Goal: Information Seeking & Learning: Learn about a topic

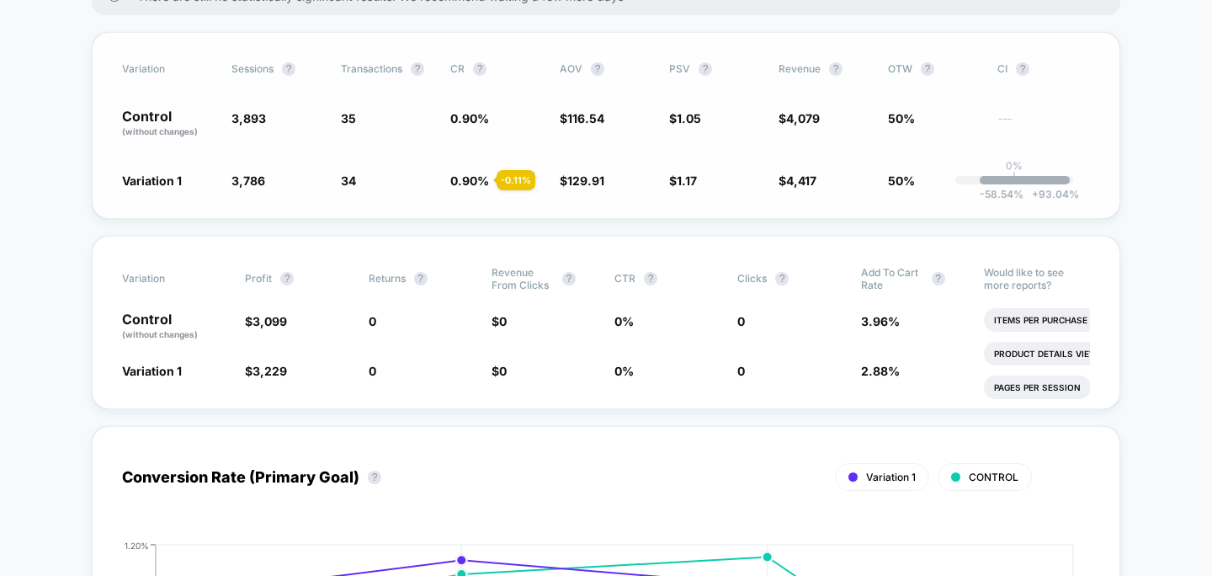
scroll to position [174, 0]
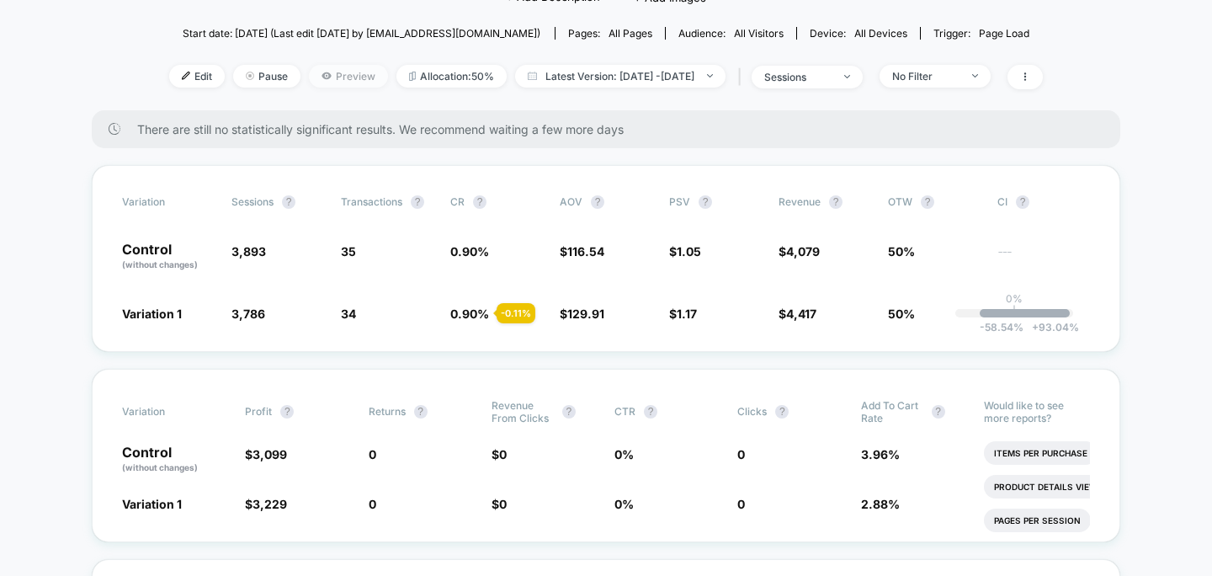
click at [314, 79] on span "Preview" at bounding box center [348, 76] width 79 height 23
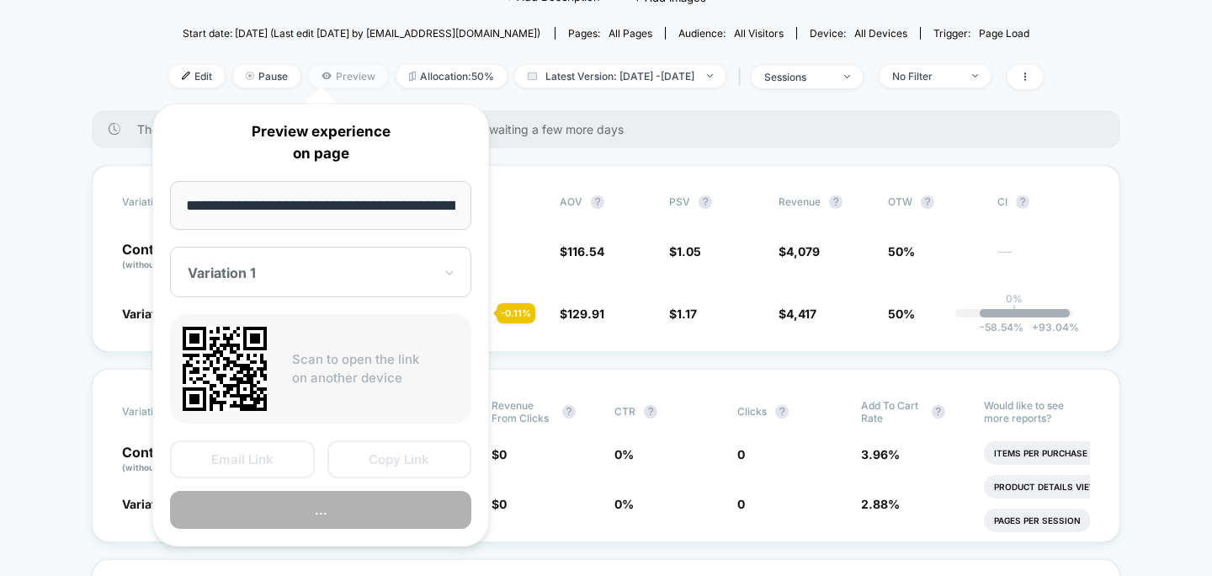
scroll to position [0, 58]
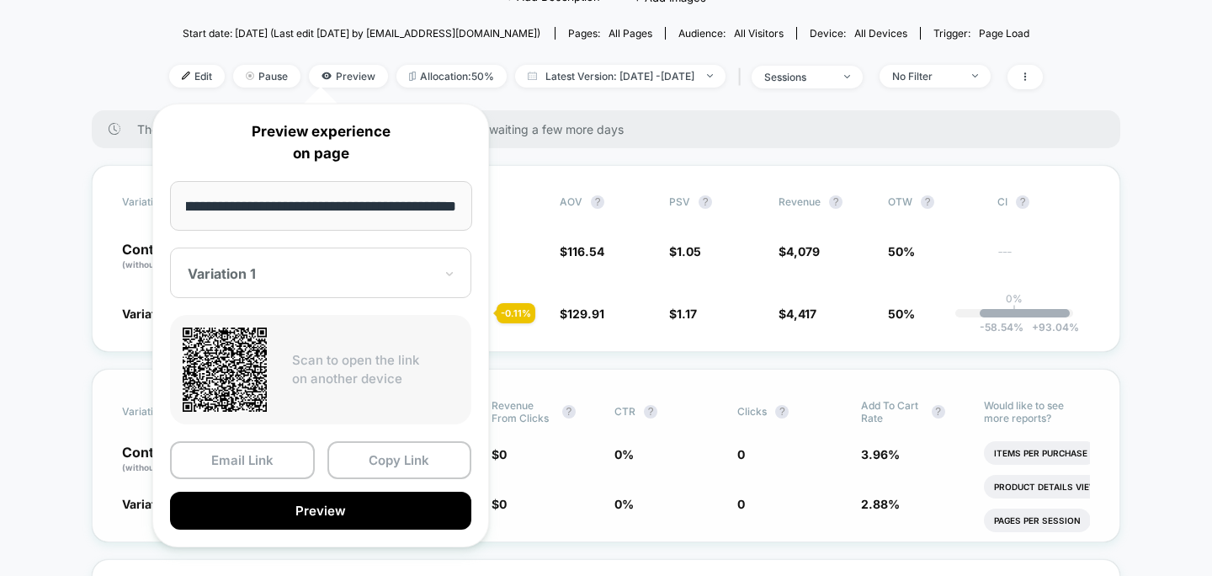
click at [354, 498] on button "Preview" at bounding box center [320, 511] width 301 height 38
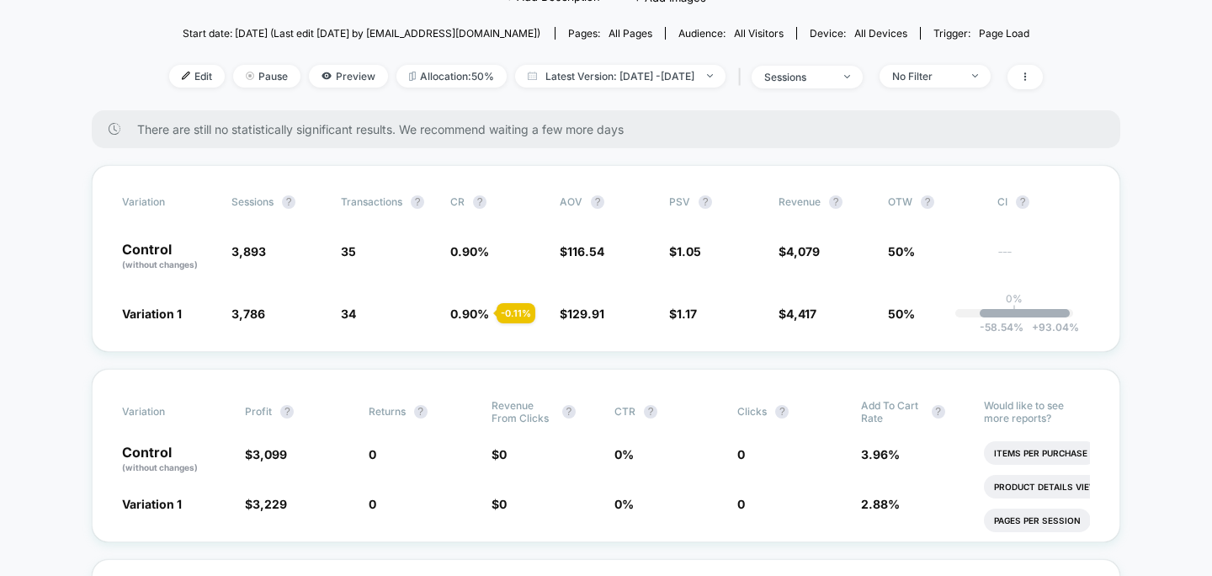
click at [699, 140] on div "There are still no statistically significant results. We recommend waiting a fe…" at bounding box center [606, 129] width 1029 height 38
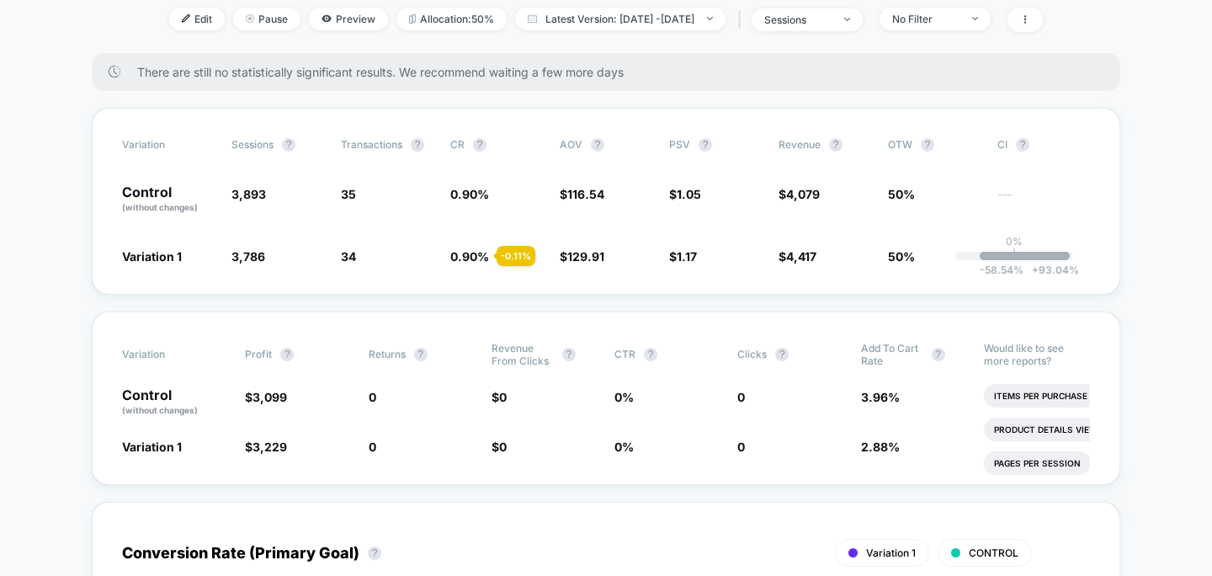
scroll to position [0, 0]
